Goal: Transaction & Acquisition: Purchase product/service

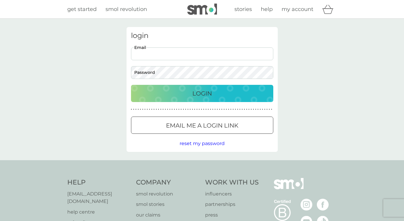
click at [162, 57] on input "Email" at bounding box center [202, 53] width 142 height 13
type input "[EMAIL_ADDRESS][DOMAIN_NAME]"
click at [131, 85] on button "Login" at bounding box center [202, 93] width 142 height 17
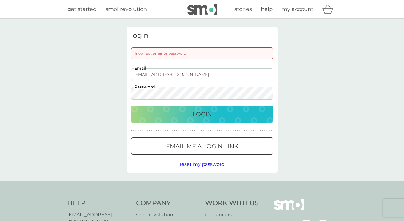
click at [209, 147] on div at bounding box center [202, 146] width 21 height 6
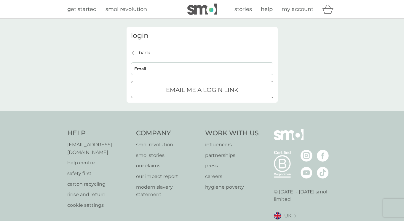
click at [194, 71] on input "Email" at bounding box center [202, 68] width 142 height 13
type input "[EMAIL_ADDRESS][DOMAIN_NAME]"
click at [190, 83] on button "Email me a login link" at bounding box center [202, 89] width 142 height 17
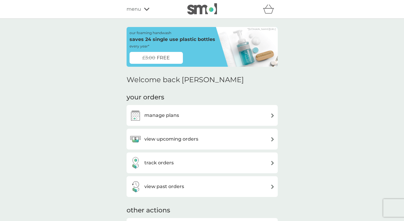
click at [177, 149] on div "view upcoming orders" at bounding box center [202, 139] width 151 height 21
click at [181, 143] on div "view upcoming orders" at bounding box center [164, 139] width 69 height 12
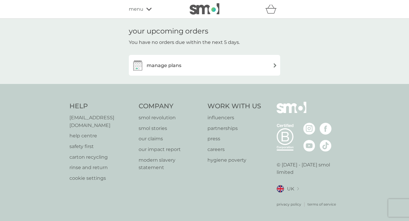
click at [203, 69] on div "manage plans" at bounding box center [204, 65] width 145 height 12
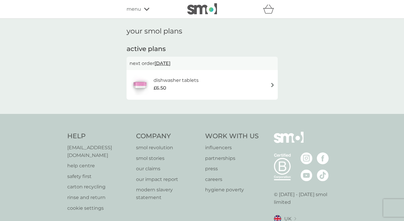
click at [180, 90] on div "£6.50" at bounding box center [176, 88] width 45 height 8
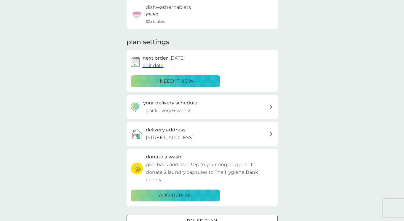
scroll to position [49, 0]
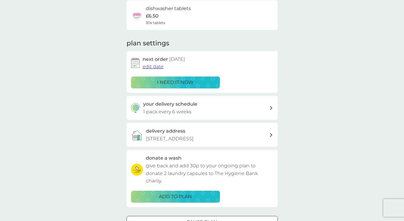
click at [154, 68] on span "edit date" at bounding box center [153, 67] width 21 height 6
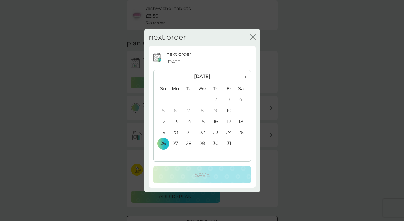
click at [231, 110] on td "10" at bounding box center [228, 110] width 13 height 11
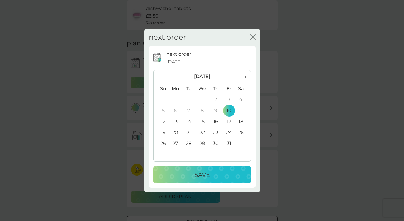
click at [198, 167] on button "Save" at bounding box center [202, 174] width 98 height 17
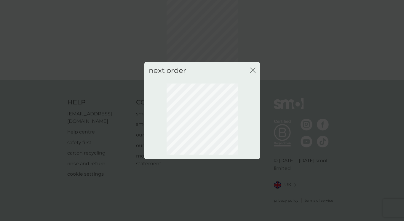
scroll to position [28, 0]
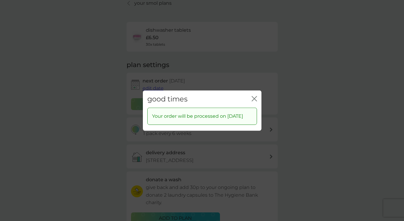
click at [254, 96] on icon "close" at bounding box center [254, 98] width 5 height 5
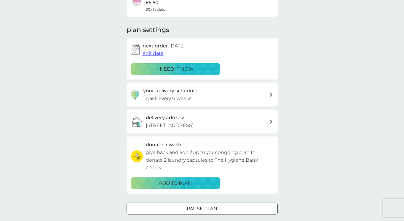
scroll to position [66, 0]
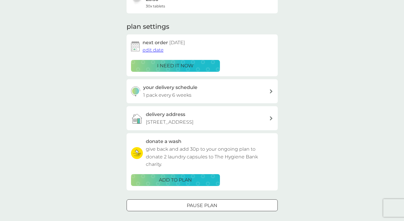
click at [201, 66] on div "i need it now" at bounding box center [175, 66] width 81 height 8
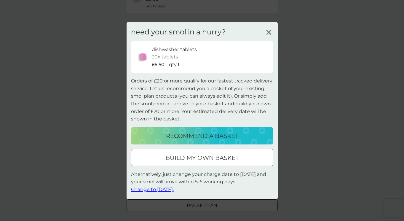
click at [174, 157] on p "build my own basket" at bounding box center [202, 157] width 73 height 9
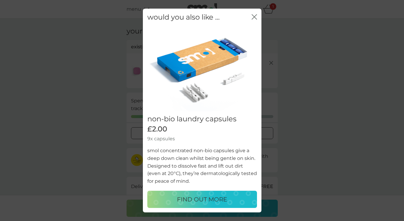
click at [252, 17] on icon "close" at bounding box center [254, 16] width 5 height 5
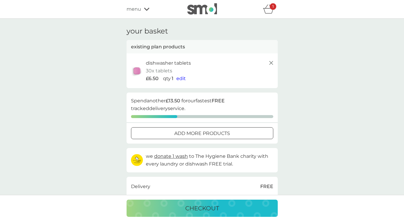
click at [182, 79] on span "edit" at bounding box center [180, 79] width 9 height 6
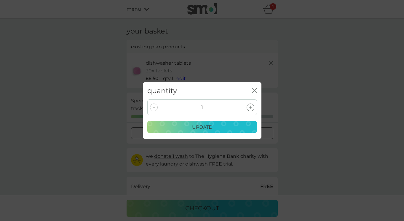
click at [253, 107] on div at bounding box center [251, 108] width 8 height 8
click at [227, 125] on div "update" at bounding box center [202, 127] width 102 height 8
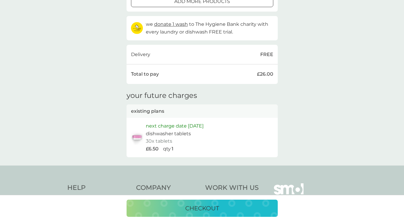
scroll to position [128, 0]
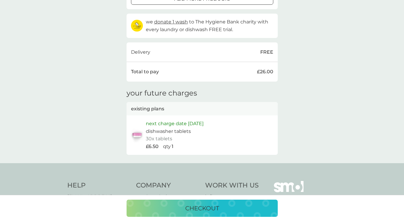
click at [212, 210] on p "checkout" at bounding box center [202, 207] width 34 height 9
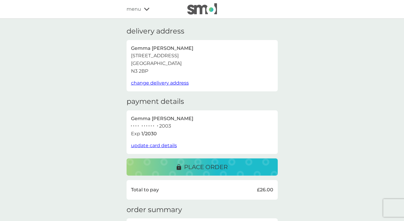
click at [235, 165] on div "place order" at bounding box center [202, 166] width 139 height 9
